Goal: Task Accomplishment & Management: Use online tool/utility

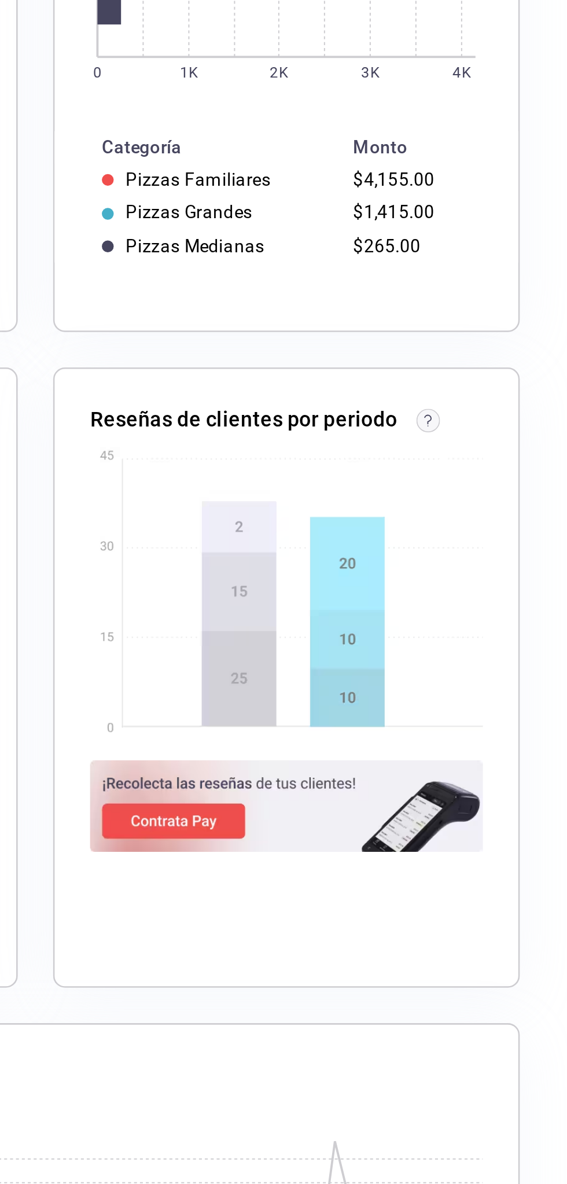
click at [454, 902] on rect at bounding box center [367, 974] width 333 height 145
